Goal: Task Accomplishment & Management: Manage account settings

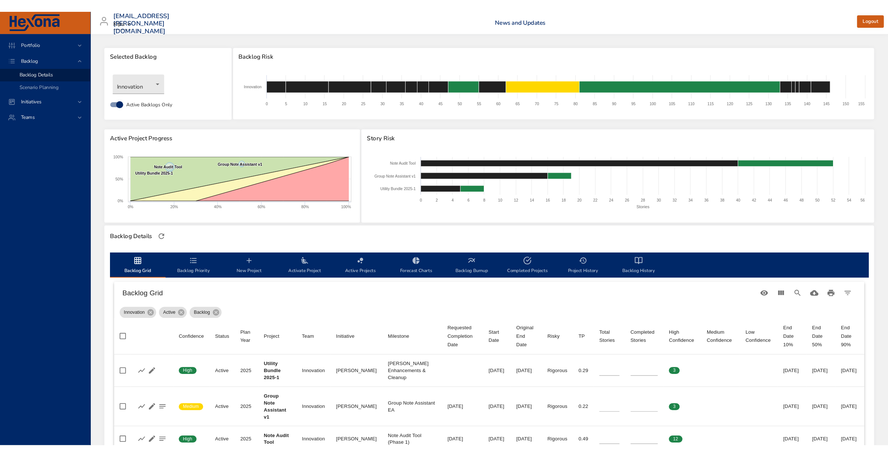
scroll to position [68, 0]
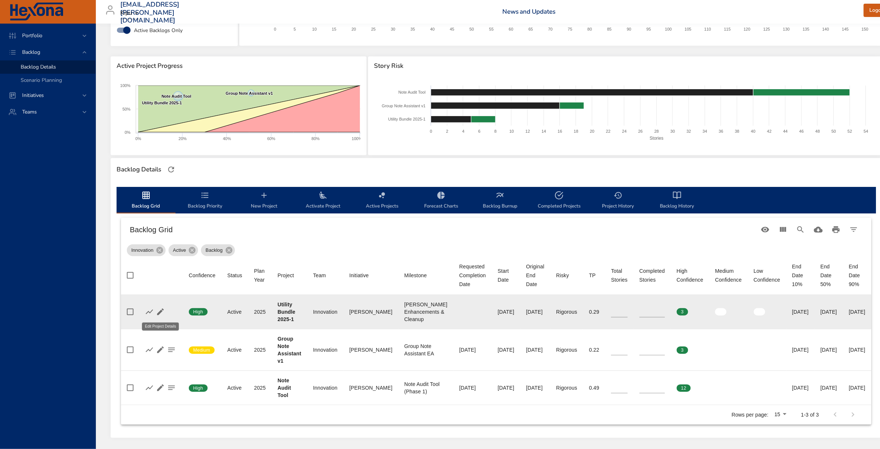
click at [158, 309] on icon "button" at bounding box center [160, 312] width 9 height 9
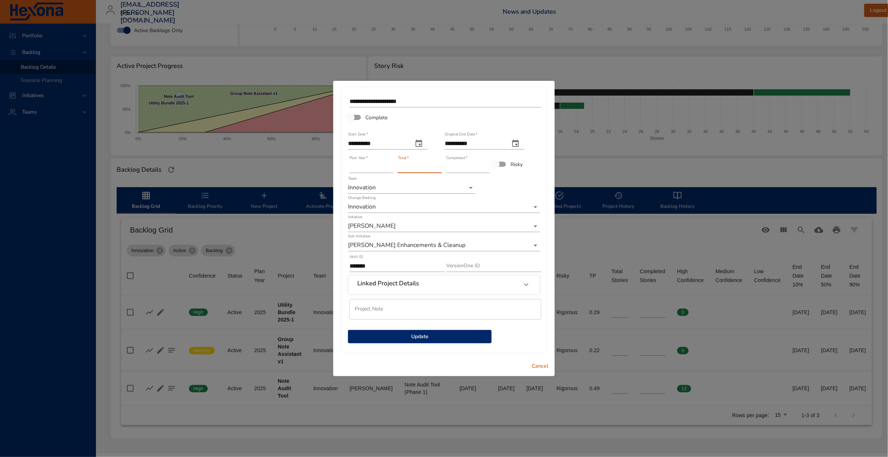
click at [439, 166] on input "*" at bounding box center [420, 167] width 44 height 12
type input "**"
click at [439, 166] on input "**" at bounding box center [420, 167] width 44 height 12
click at [460, 334] on span "Update" at bounding box center [420, 336] width 132 height 9
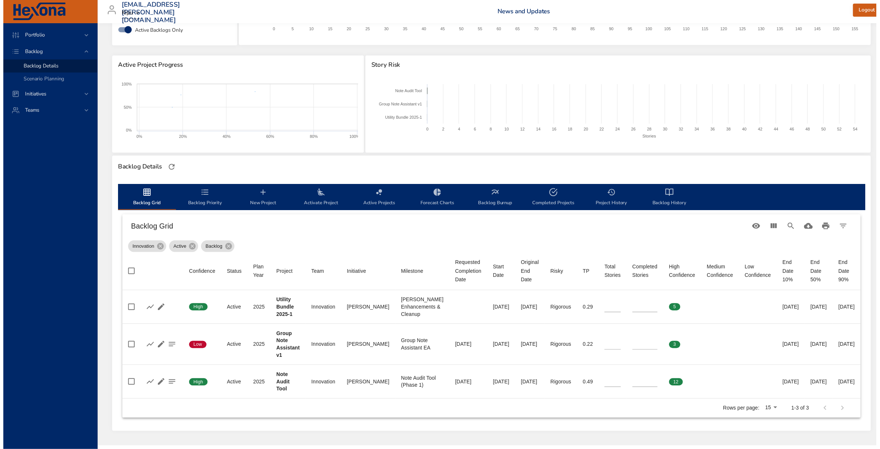
scroll to position [24, 0]
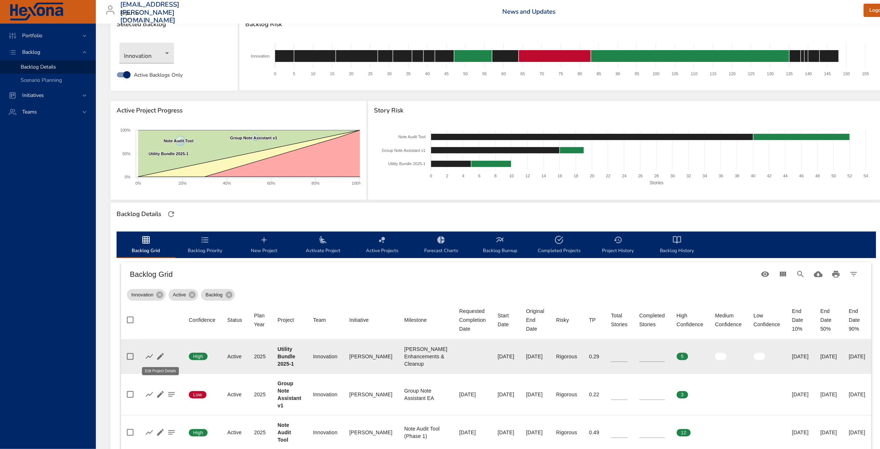
click at [161, 356] on icon "button" at bounding box center [160, 356] width 7 height 7
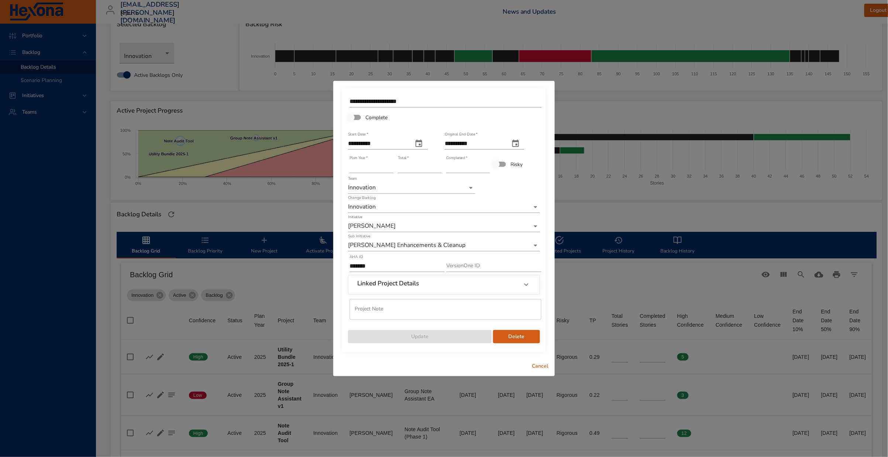
type input "*"
click at [487, 166] on input "*" at bounding box center [468, 167] width 44 height 12
click at [474, 332] on span "Update" at bounding box center [420, 336] width 132 height 9
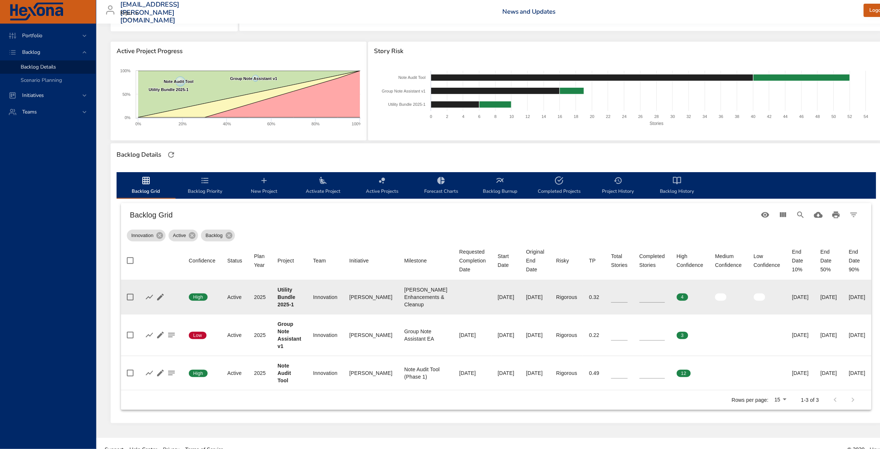
scroll to position [95, 0]
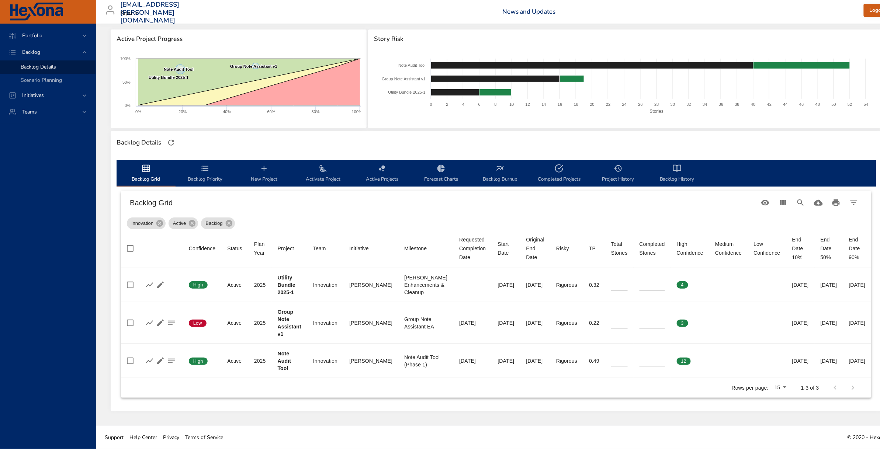
click at [210, 167] on span "Backlog Priority" at bounding box center [205, 174] width 50 height 20
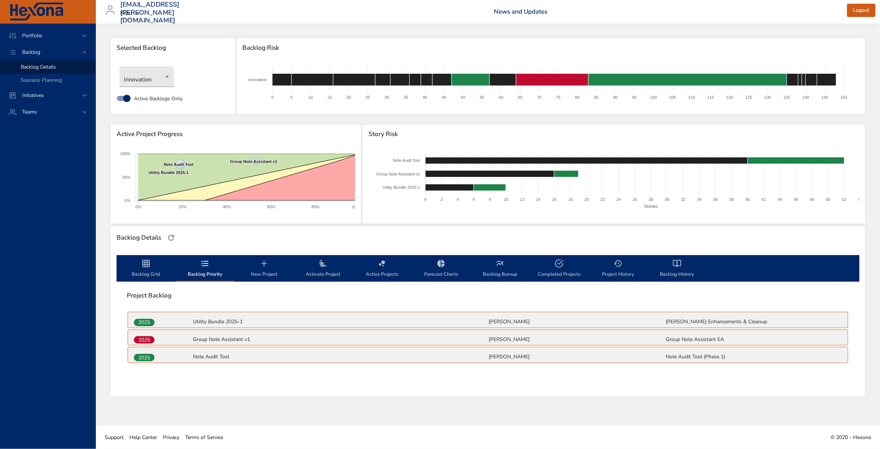
scroll to position [0, 0]
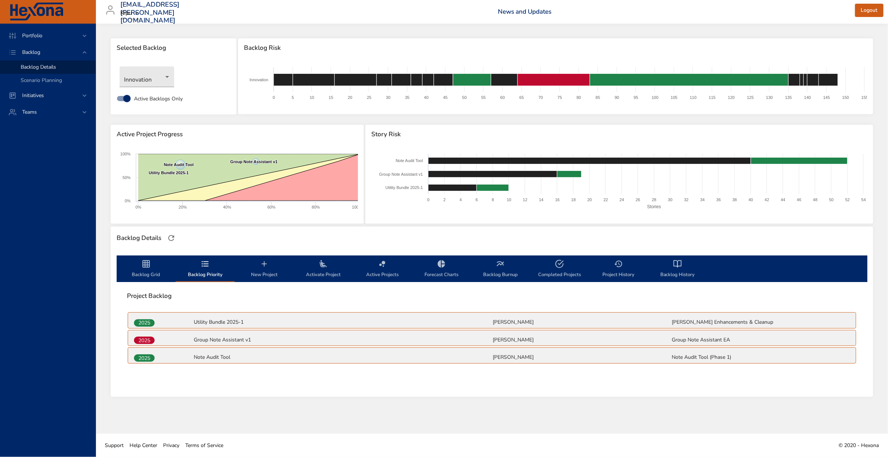
click at [821, 232] on div "Backlog Details" at bounding box center [491, 237] width 755 height 15
click at [148, 266] on icon "backlog-tab" at bounding box center [146, 263] width 9 height 9
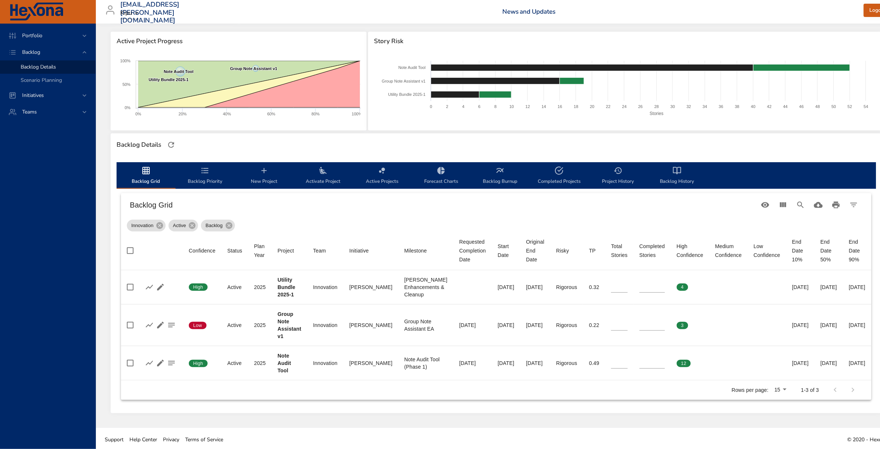
scroll to position [95, 0]
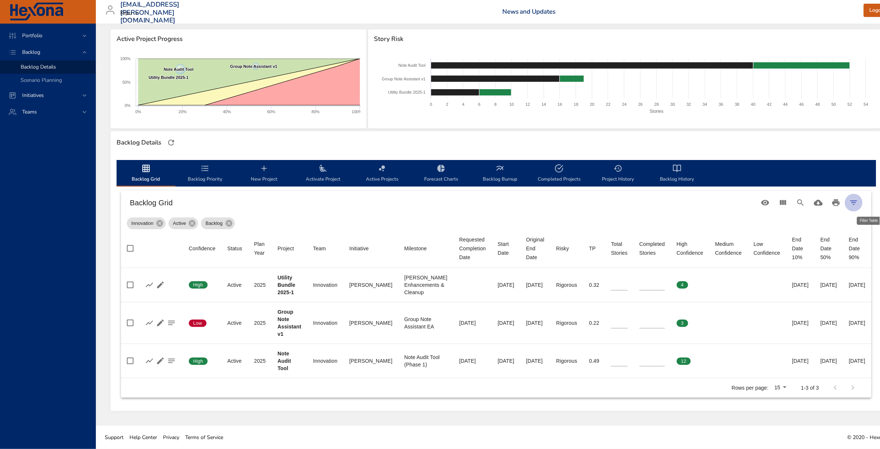
click at [858, 202] on icon "Filter Table" at bounding box center [854, 202] width 9 height 9
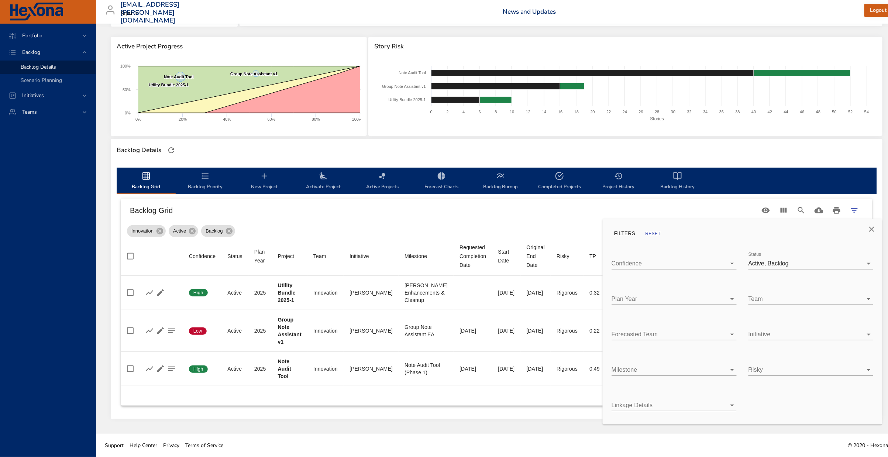
click at [818, 261] on body "Portfolio Backlog Backlog Details Scenario Planning Initiatives Teams [EMAIL_AD…" at bounding box center [444, 140] width 888 height 457
click at [798, 278] on div "Complete" at bounding box center [816, 279] width 101 height 9
type input "*"
type input "**"
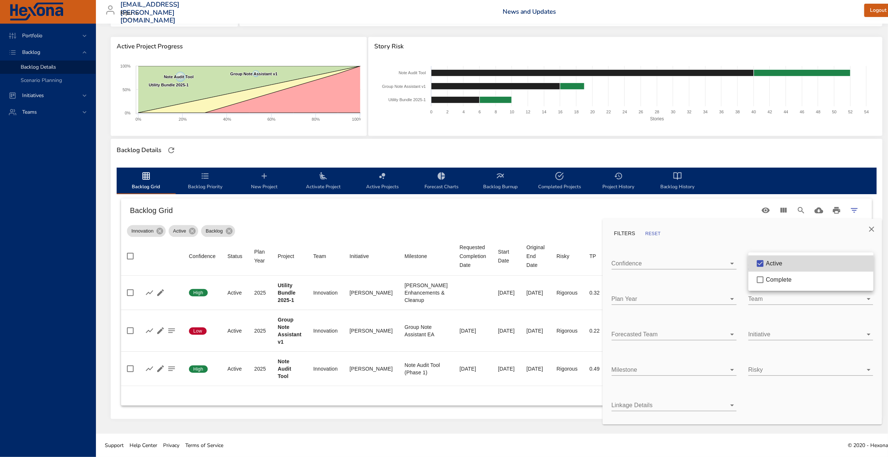
type input "**"
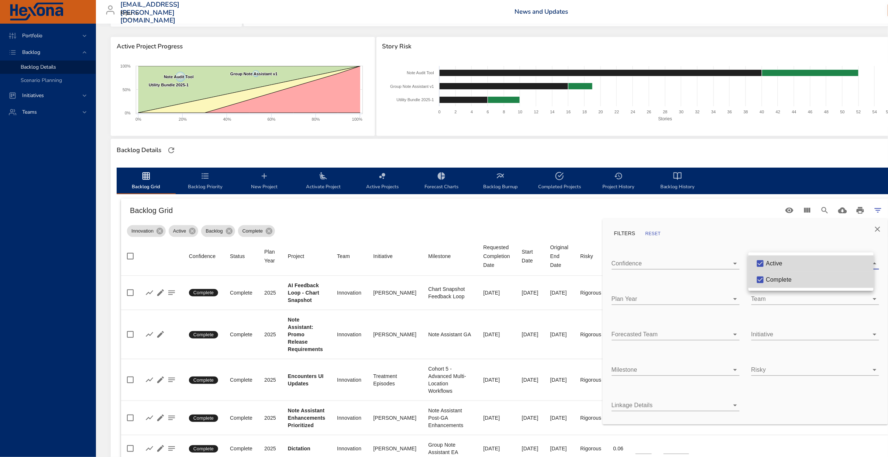
click at [791, 262] on div "Active" at bounding box center [816, 263] width 101 height 9
type input "*"
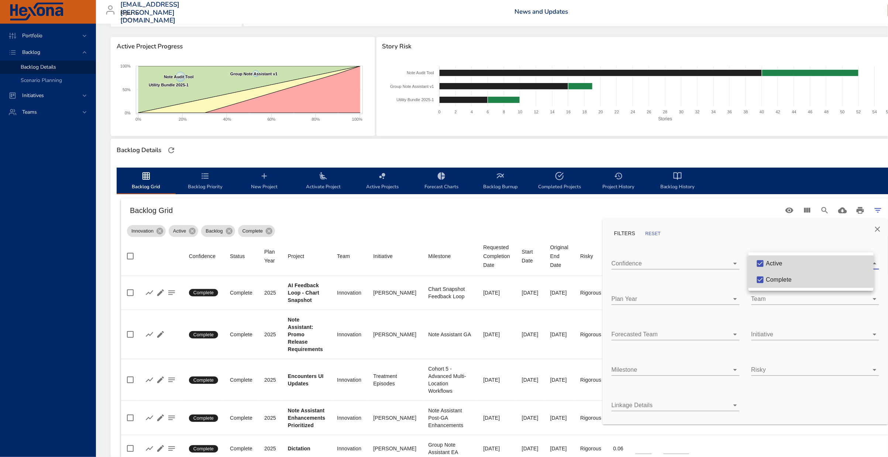
type input "*"
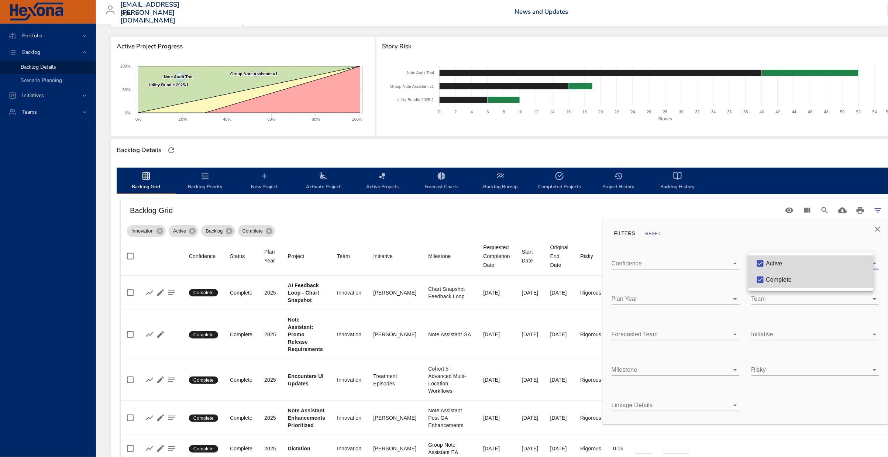
type input "*"
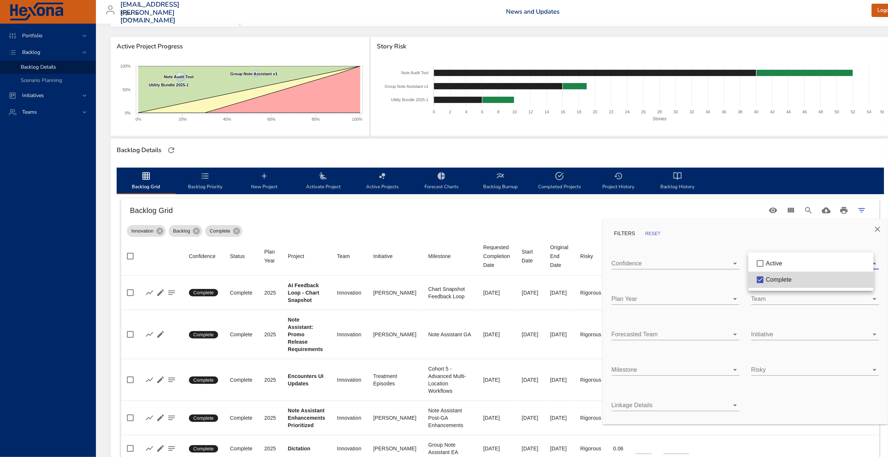
click at [548, 229] on div at bounding box center [444, 228] width 888 height 457
click at [880, 229] on icon "Close" at bounding box center [877, 229] width 9 height 9
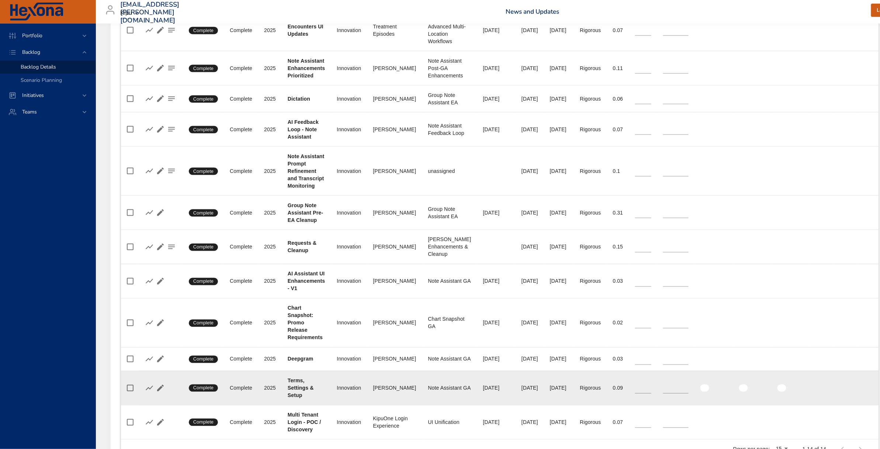
scroll to position [433, 0]
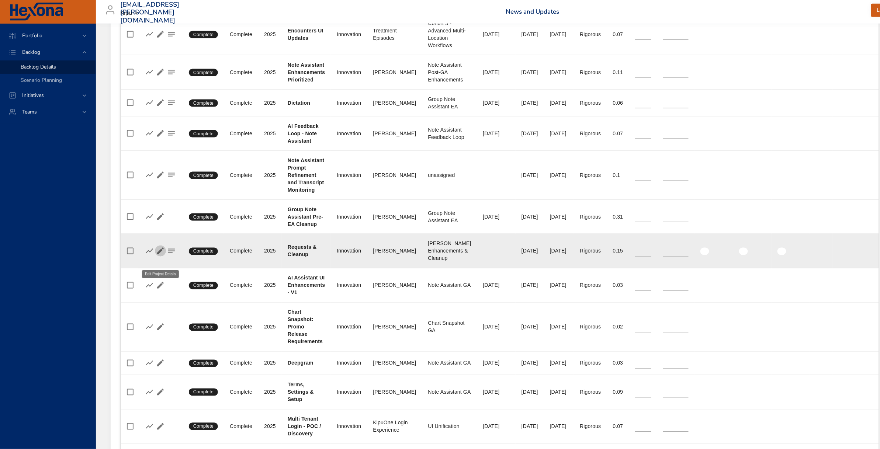
click at [160, 255] on icon "button" at bounding box center [160, 251] width 7 height 7
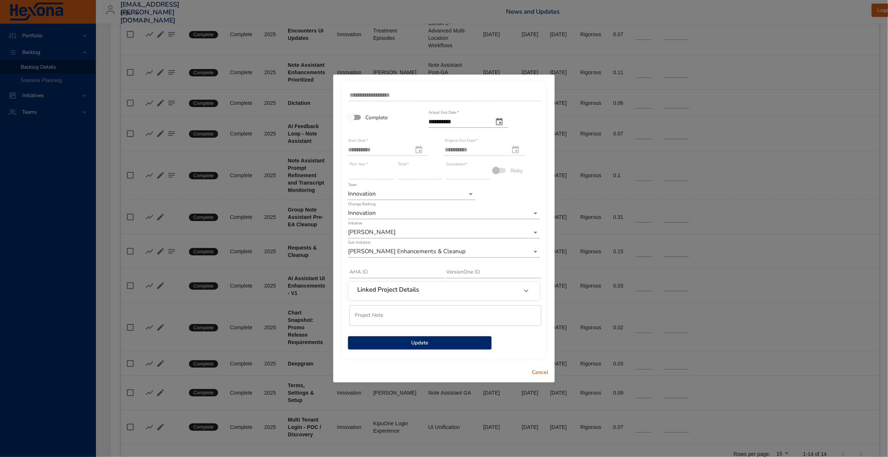
click at [442, 347] on button "Update" at bounding box center [419, 343] width 143 height 14
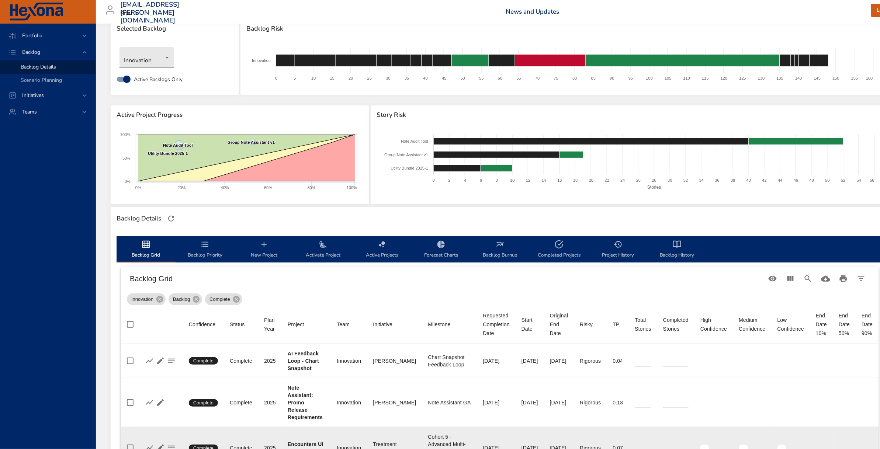
scroll to position [17, 0]
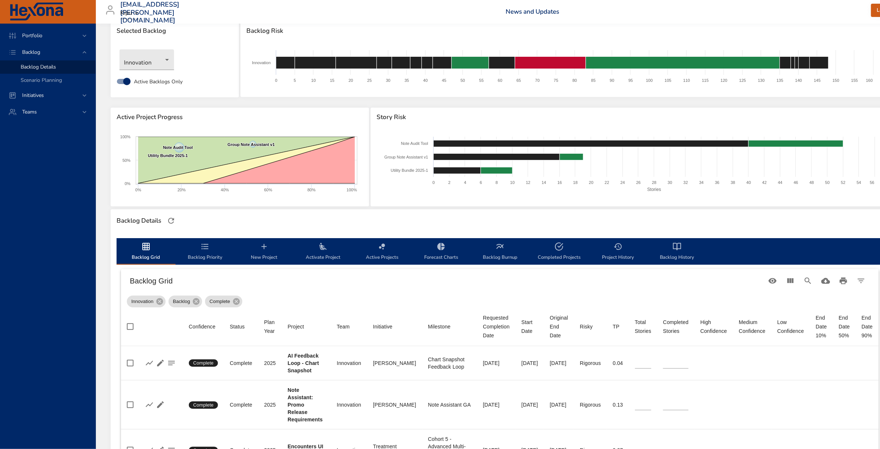
click at [200, 249] on span "Backlog Priority" at bounding box center [205, 252] width 50 height 20
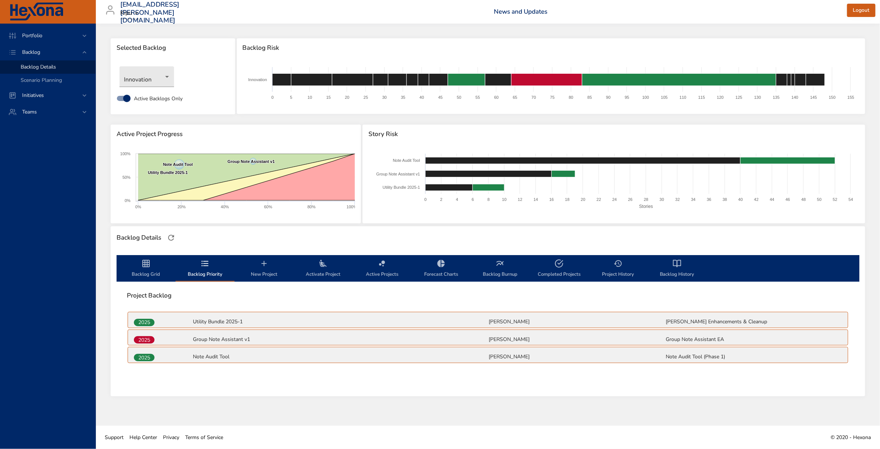
scroll to position [0, 0]
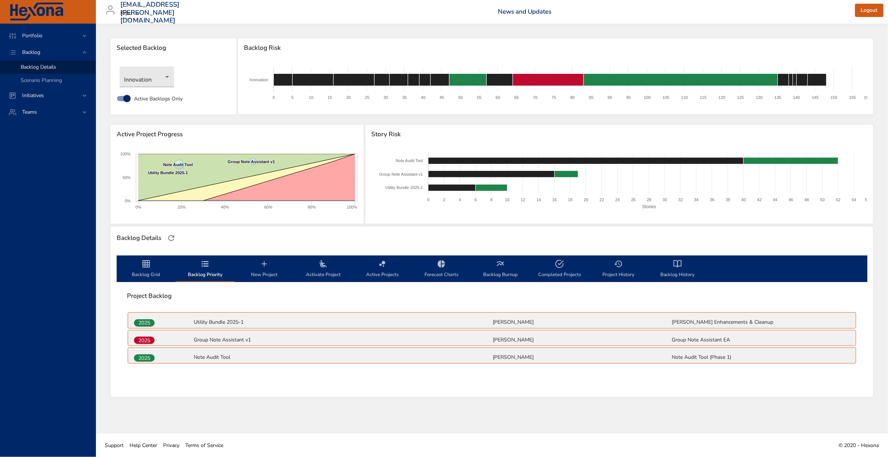
click at [151, 262] on span "Backlog Grid" at bounding box center [146, 269] width 50 height 20
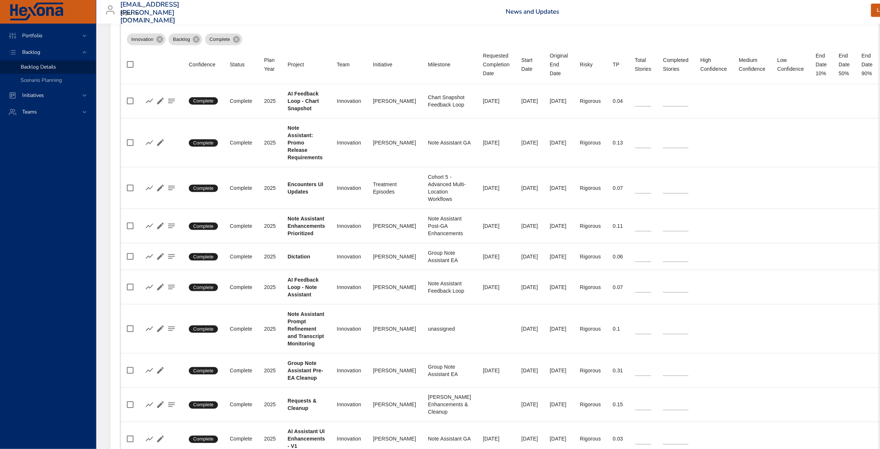
scroll to position [360, 0]
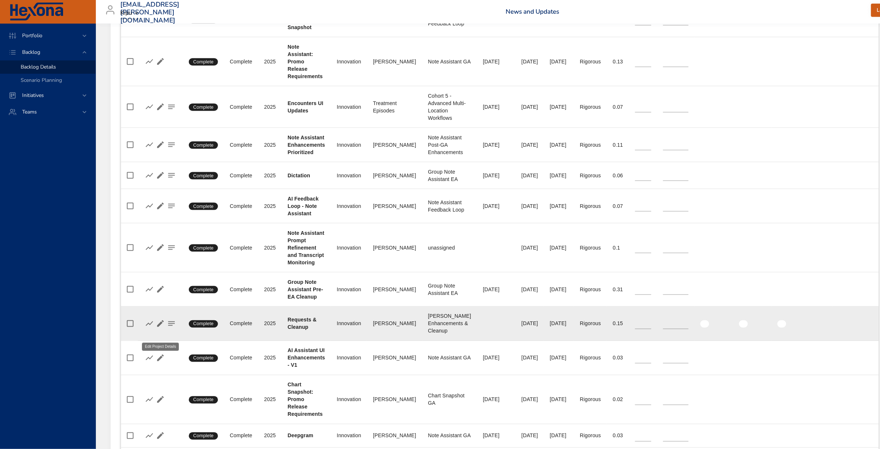
click at [161, 327] on icon "button" at bounding box center [160, 324] width 7 height 7
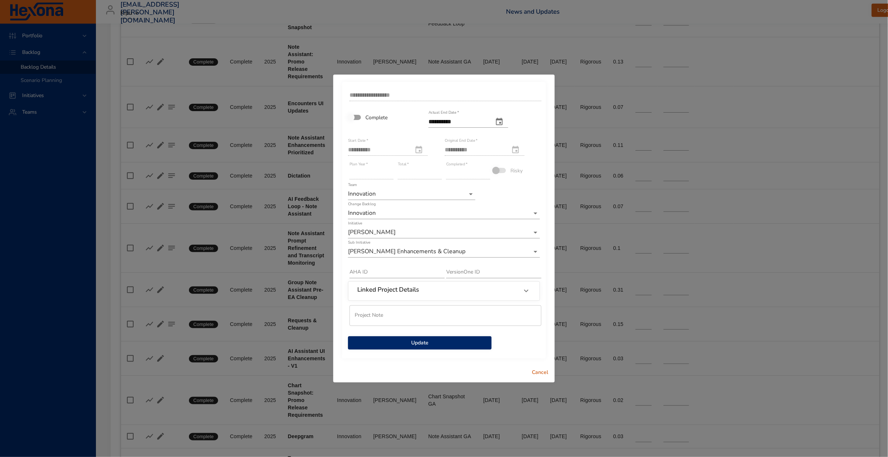
click at [467, 122] on input "**********" at bounding box center [457, 122] width 59 height 12
drag, startPoint x: 468, startPoint y: 122, endPoint x: 422, endPoint y: 122, distance: 46.5
click at [422, 122] on div "**********" at bounding box center [443, 218] width 193 height 263
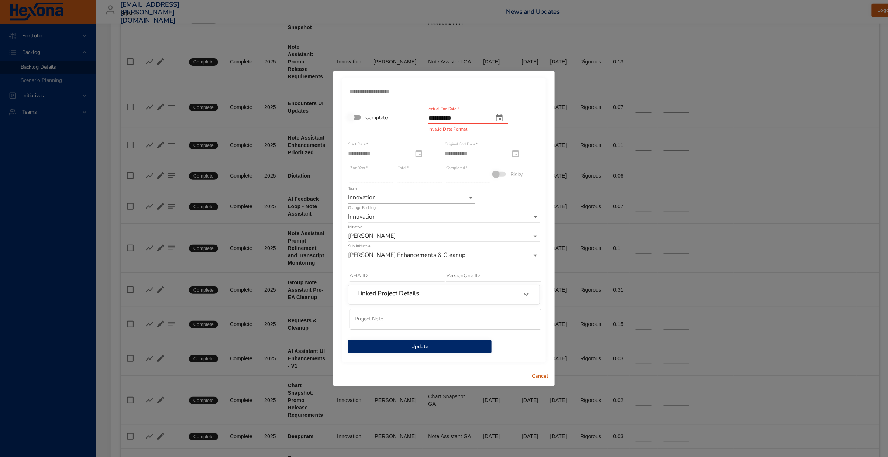
drag, startPoint x: 421, startPoint y: 114, endPoint x: 387, endPoint y: 113, distance: 34.0
click at [387, 113] on div "**********" at bounding box center [443, 218] width 193 height 270
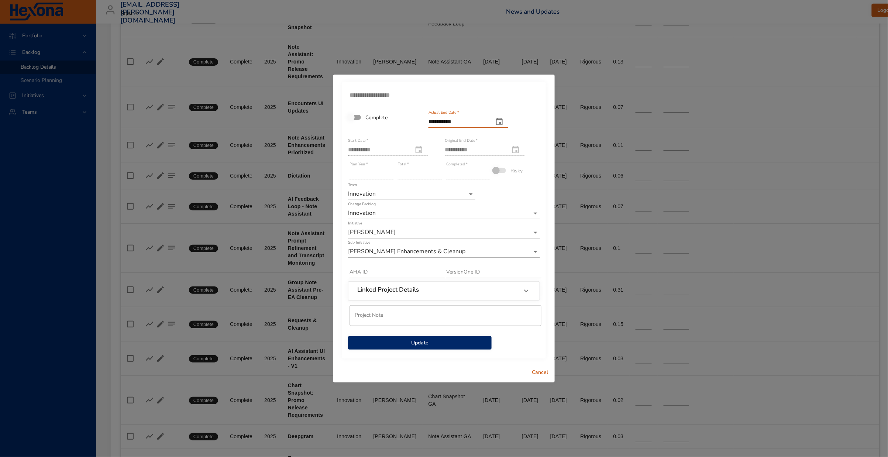
type input "**********"
click at [447, 342] on span "Update" at bounding box center [420, 342] width 132 height 9
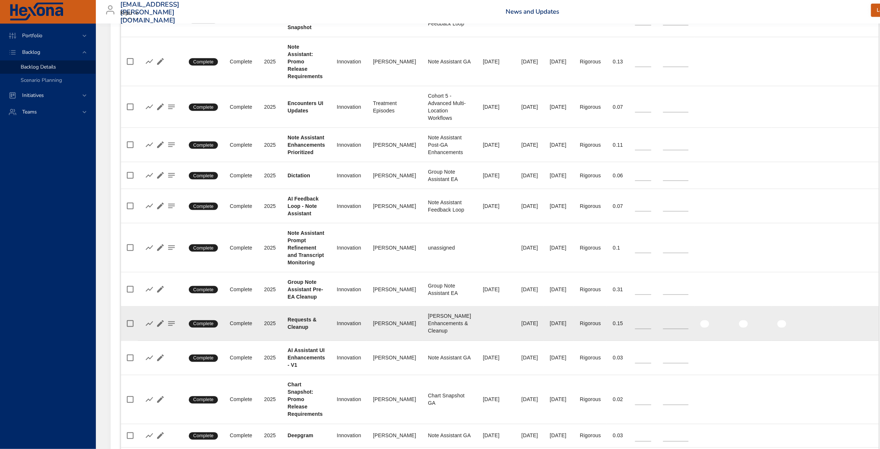
click at [208, 328] on span "Complete" at bounding box center [203, 324] width 29 height 7
click at [161, 328] on icon "button" at bounding box center [160, 323] width 9 height 9
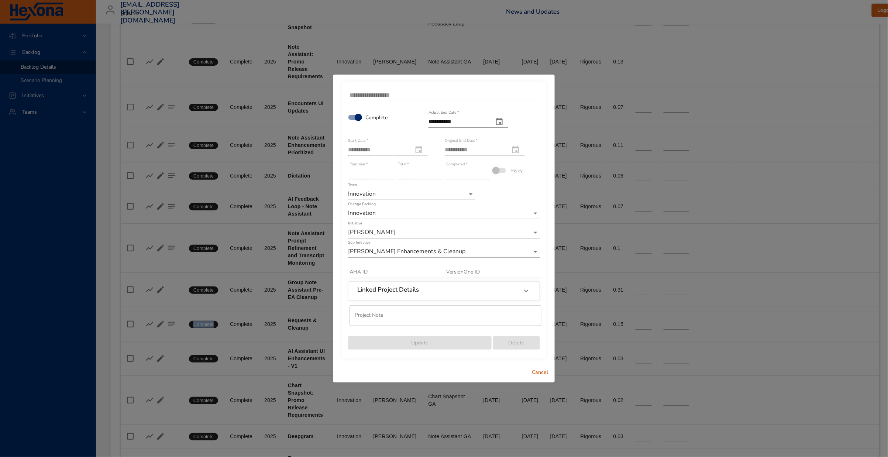
click at [502, 120] on icon "actual end date" at bounding box center [499, 121] width 7 height 7
click at [506, 141] on icon "button" at bounding box center [509, 139] width 9 height 9
click at [474, 190] on p "16" at bounding box center [476, 191] width 6 height 7
type input "**********"
click at [437, 345] on span "Update" at bounding box center [420, 342] width 132 height 9
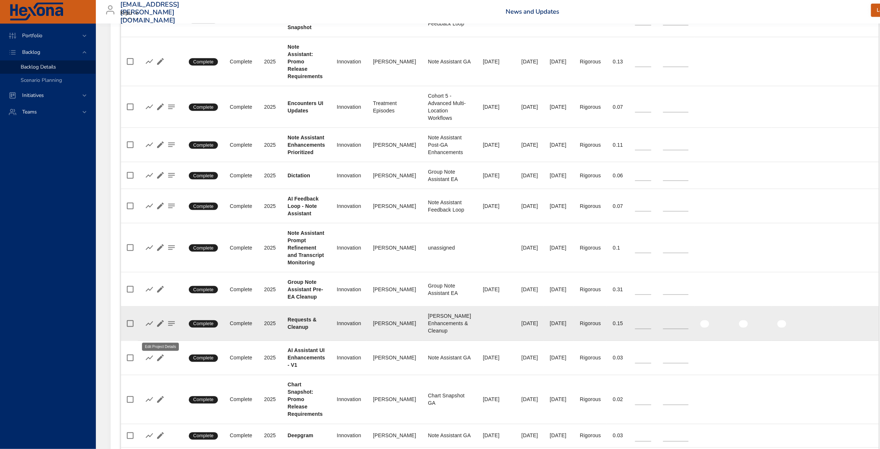
click at [160, 327] on icon "button" at bounding box center [160, 324] width 7 height 7
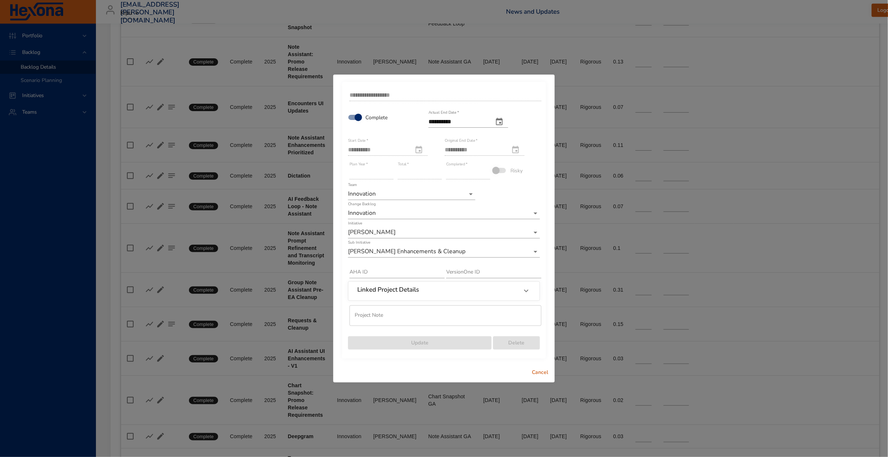
click at [375, 271] on input "text" at bounding box center [396, 272] width 95 height 12
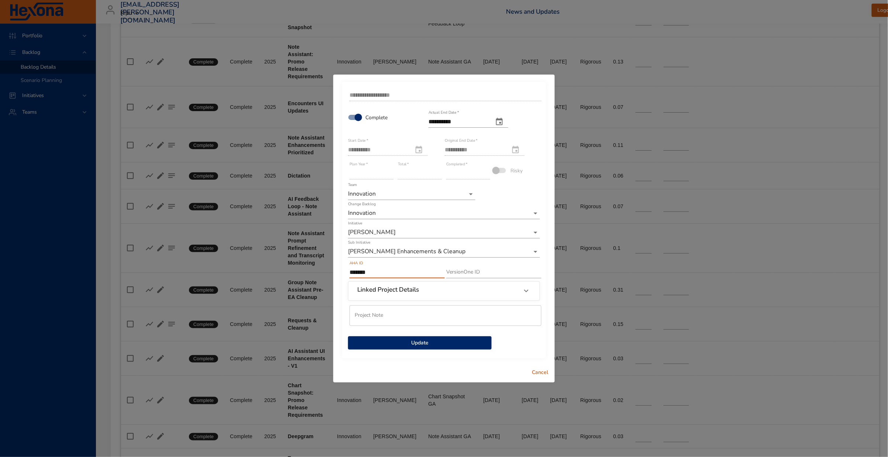
type input "*******"
click at [421, 300] on div "Linked Project Details" at bounding box center [443, 290] width 191 height 18
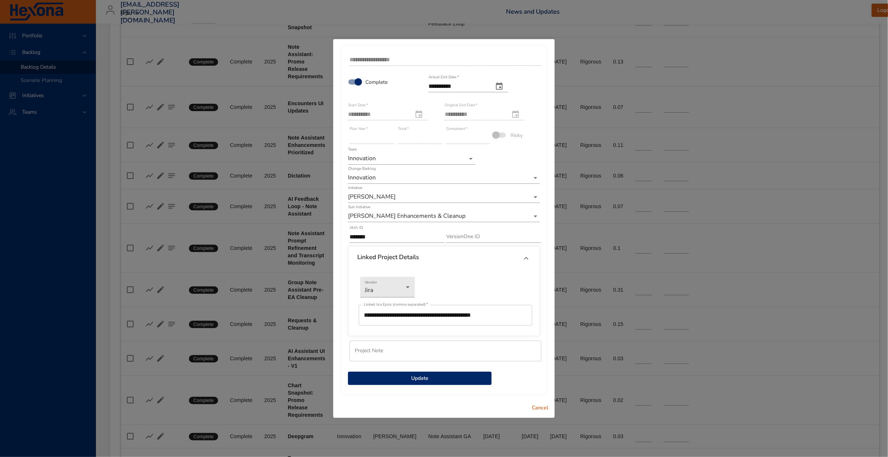
drag, startPoint x: 481, startPoint y: 376, endPoint x: 482, endPoint y: 380, distance: 3.8
click at [482, 380] on span "Update" at bounding box center [420, 378] width 132 height 9
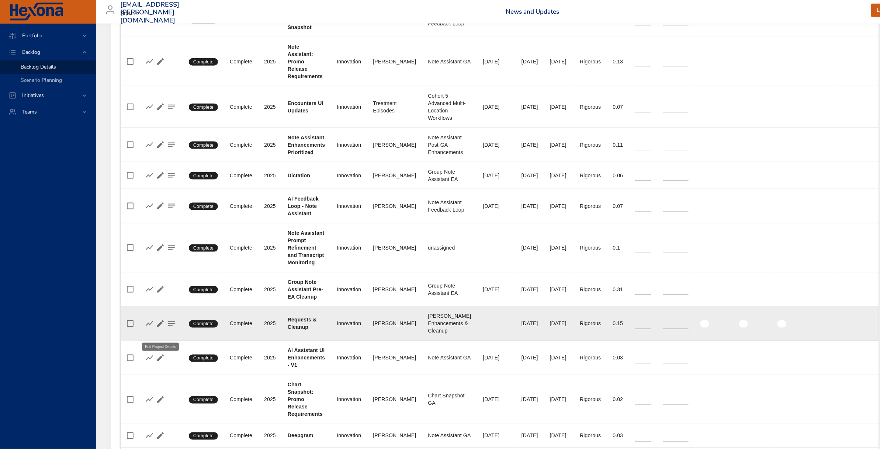
click at [162, 328] on icon "button" at bounding box center [160, 323] width 9 height 9
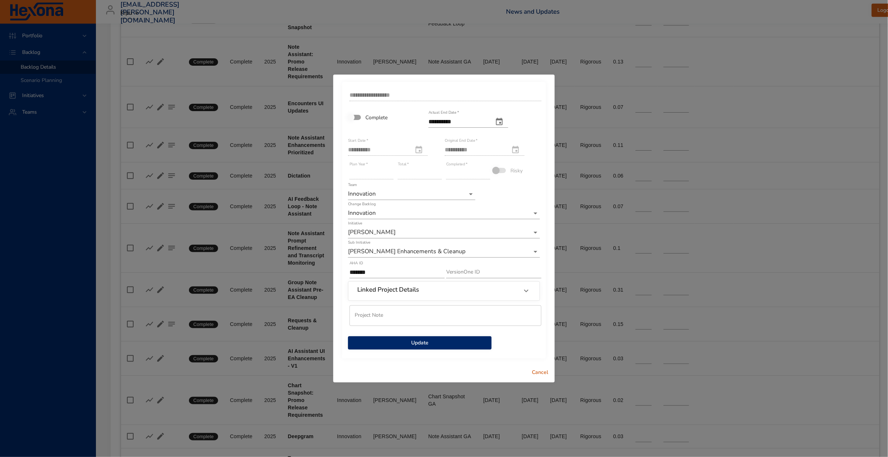
click at [453, 346] on span "Update" at bounding box center [420, 342] width 132 height 9
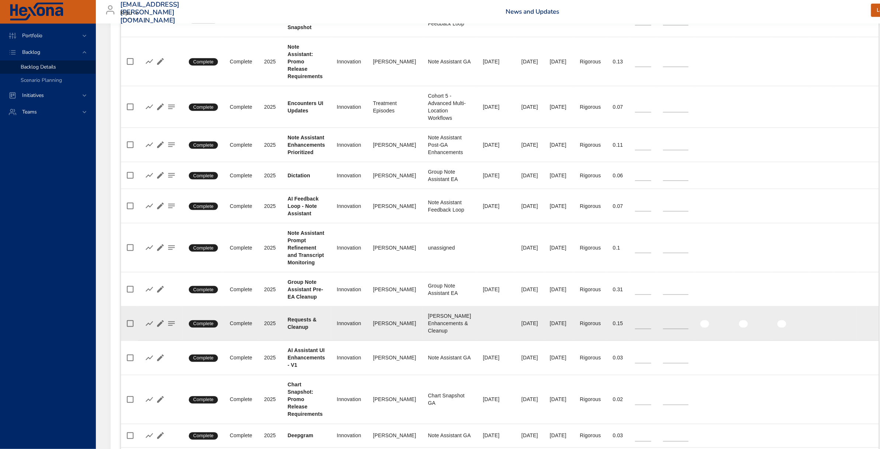
click at [160, 327] on icon "button" at bounding box center [160, 324] width 7 height 7
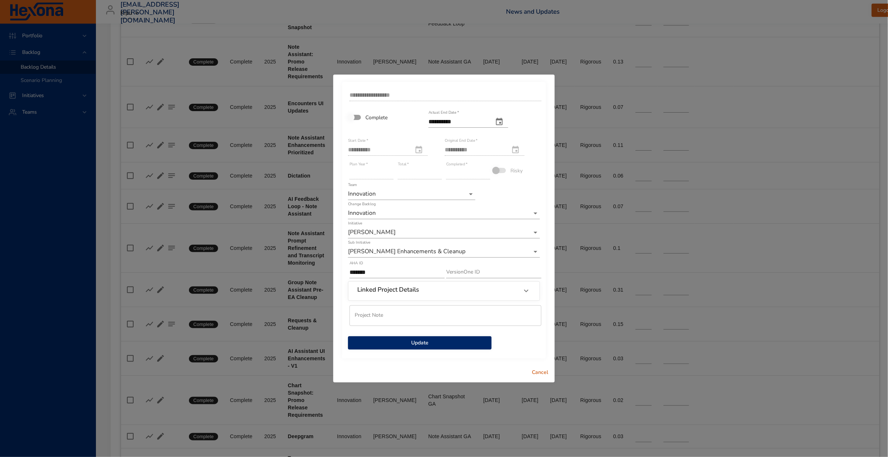
click at [420, 342] on span "Update" at bounding box center [420, 342] width 132 height 9
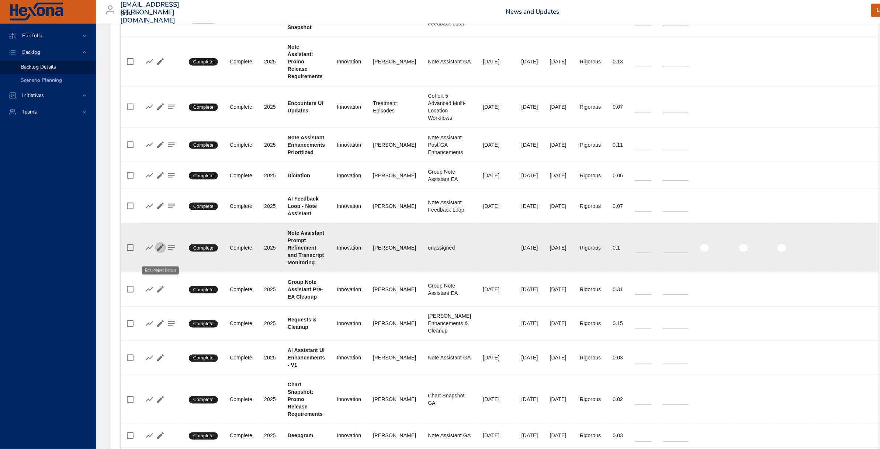
click at [159, 252] on icon "button" at bounding box center [160, 247] width 9 height 9
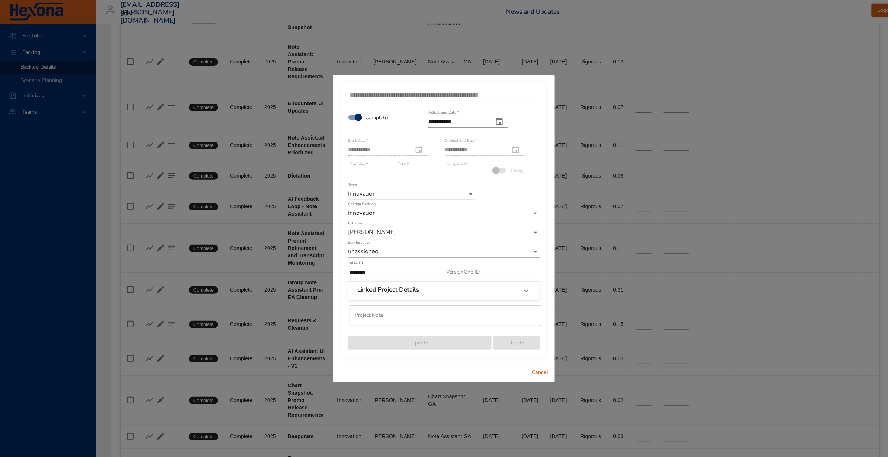
click at [537, 369] on span "Cancel" at bounding box center [540, 372] width 18 height 9
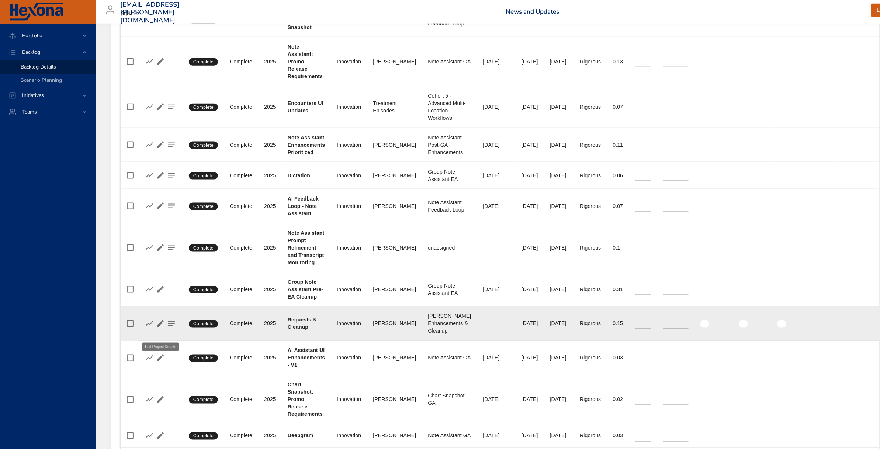
click at [160, 327] on icon "button" at bounding box center [160, 324] width 7 height 7
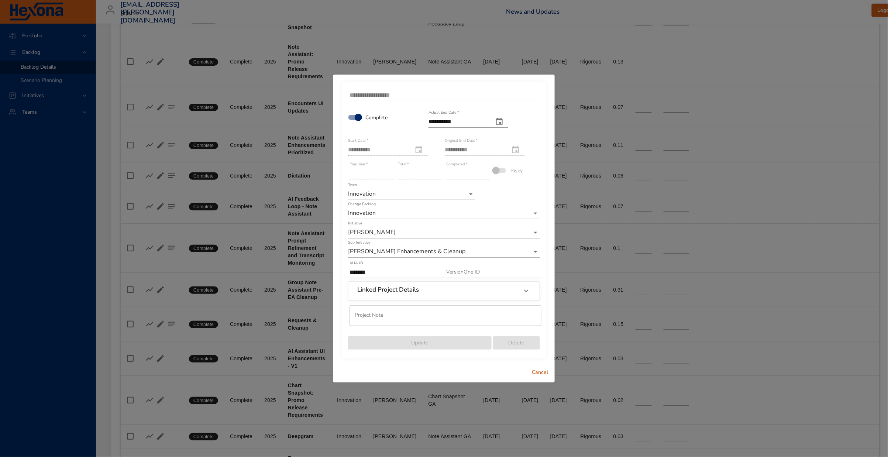
click at [502, 122] on icon "actual end date" at bounding box center [499, 121] width 7 height 7
click at [414, 139] on icon "button" at bounding box center [412, 139] width 9 height 9
click at [475, 218] on p "28" at bounding box center [476, 217] width 6 height 7
type input "**********"
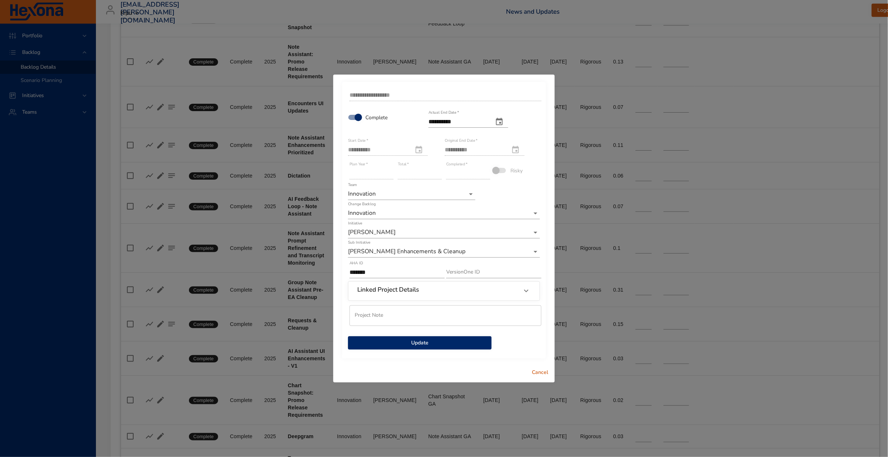
click at [414, 345] on span "Update" at bounding box center [420, 342] width 132 height 9
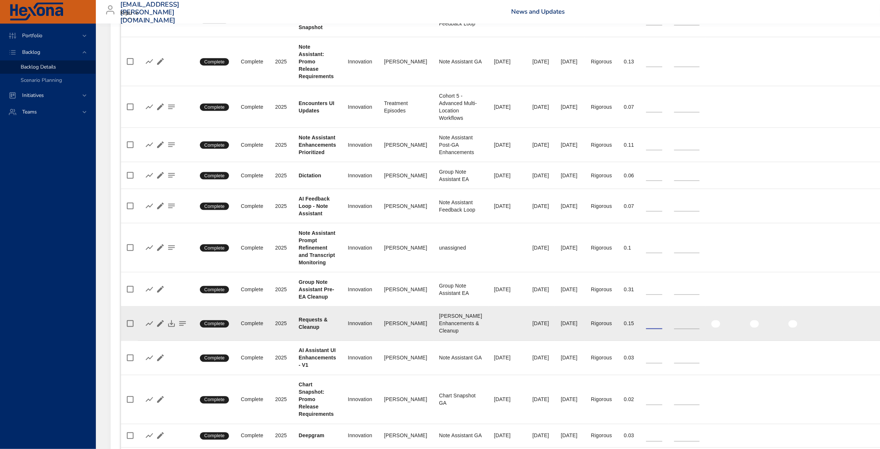
type input "*"
click at [646, 329] on input "*" at bounding box center [654, 323] width 17 height 11
click at [173, 328] on icon "button" at bounding box center [171, 323] width 9 height 9
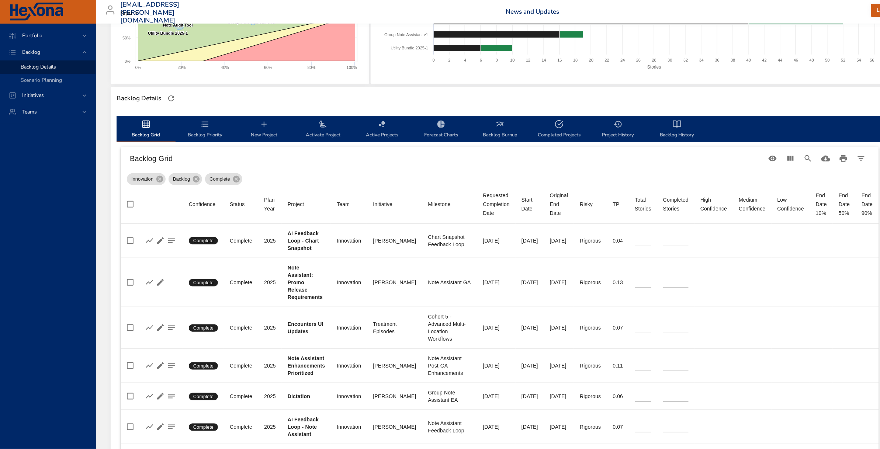
scroll to position [140, 0]
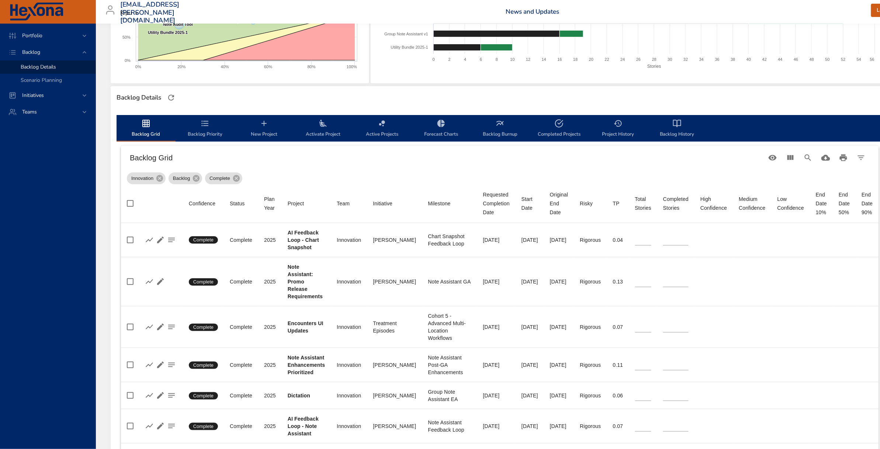
click at [149, 128] on span "Backlog Grid" at bounding box center [146, 129] width 50 height 20
click at [210, 123] on span "Backlog Priority" at bounding box center [205, 129] width 50 height 20
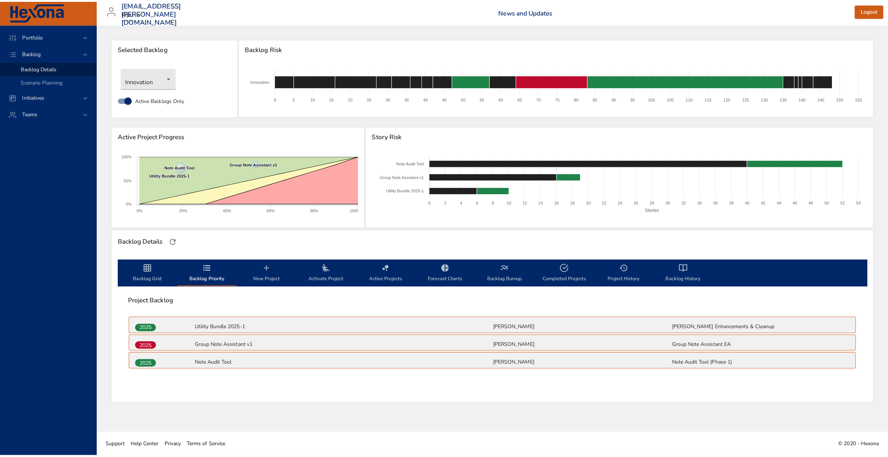
scroll to position [0, 0]
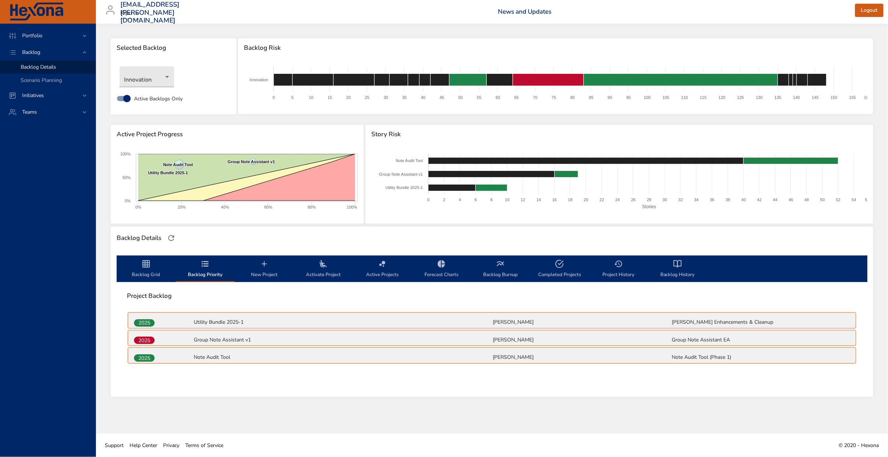
click at [318, 373] on div "2025 Utility Bundle 2025-1 [PERSON_NAME] [PERSON_NAME] Enhancements & Cleanup 2…" at bounding box center [491, 339] width 741 height 69
click at [142, 263] on icon "backlog-tab" at bounding box center [146, 263] width 9 height 9
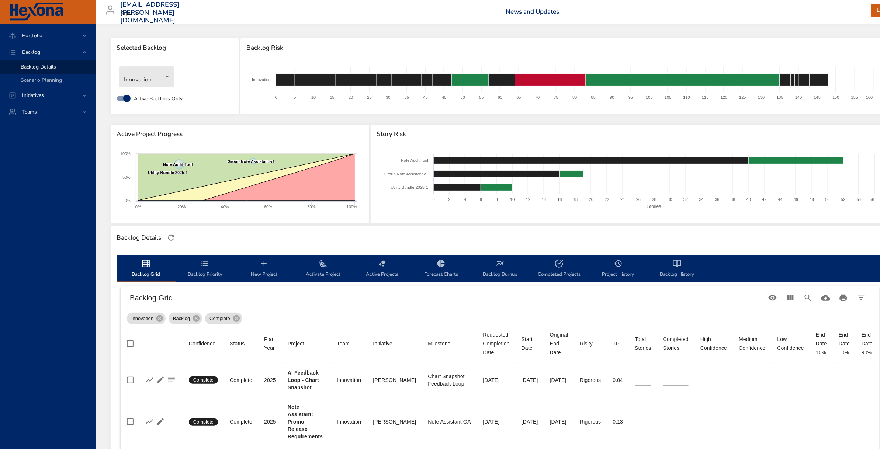
click at [204, 268] on icon "backlog-tab" at bounding box center [205, 263] width 9 height 9
